Goal: Task Accomplishment & Management: Manage account settings

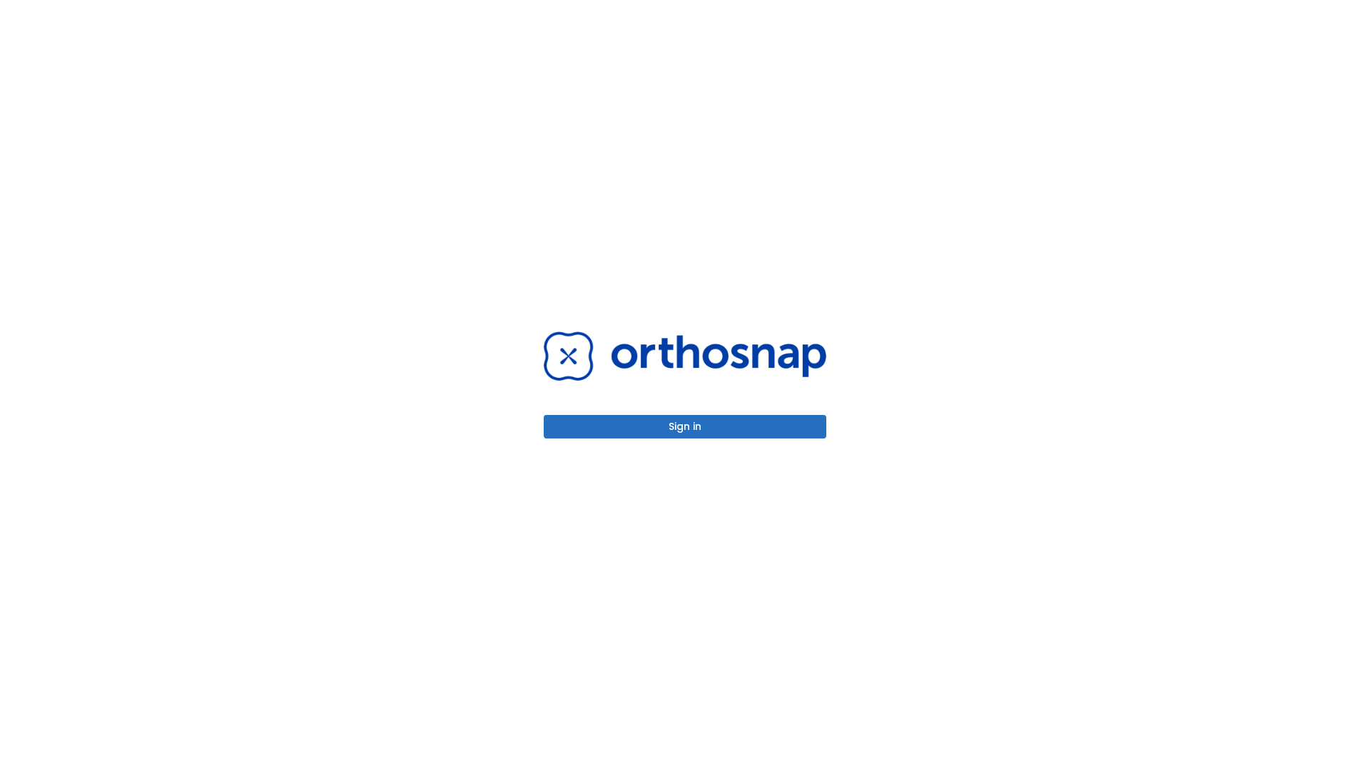
click at [685, 427] on button "Sign in" at bounding box center [685, 427] width 283 height 24
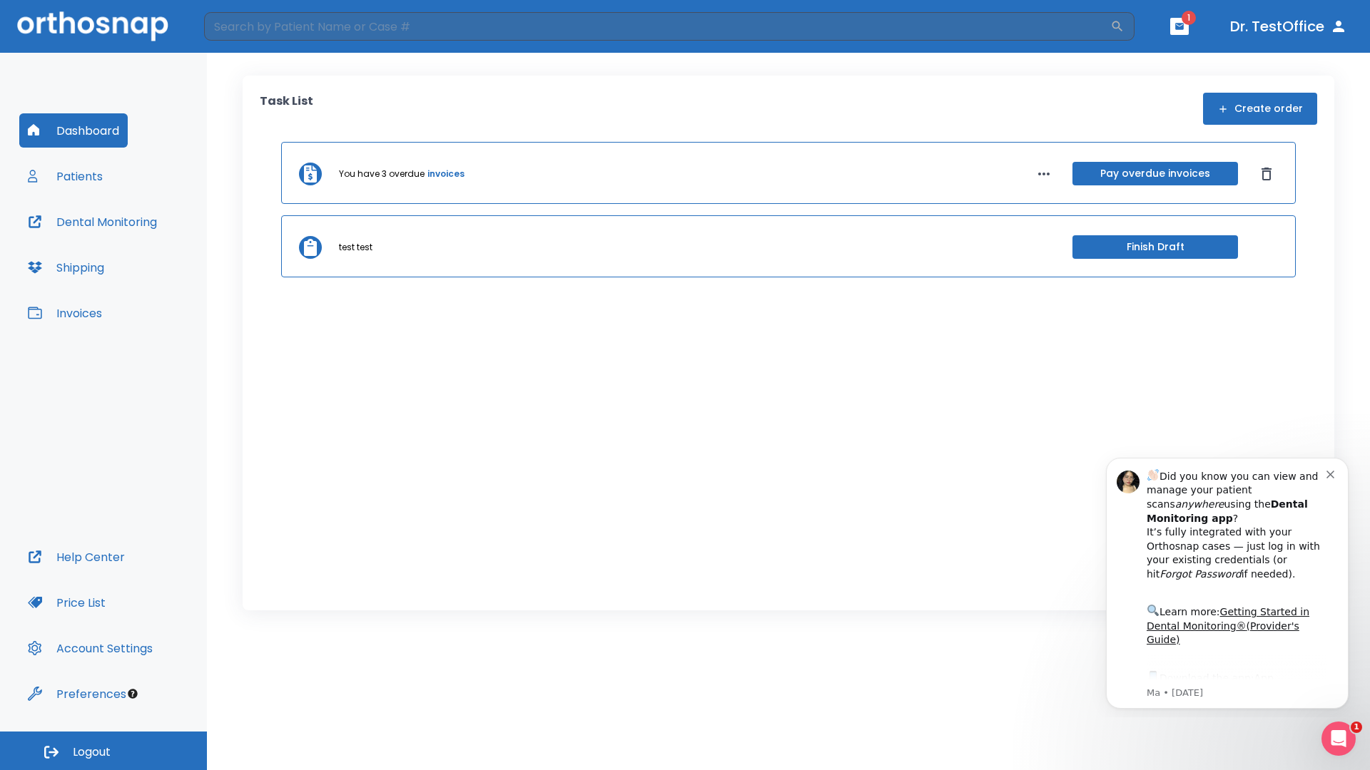
click at [103, 751] on span "Logout" at bounding box center [92, 753] width 38 height 16
